Goal: Task Accomplishment & Management: Manage account settings

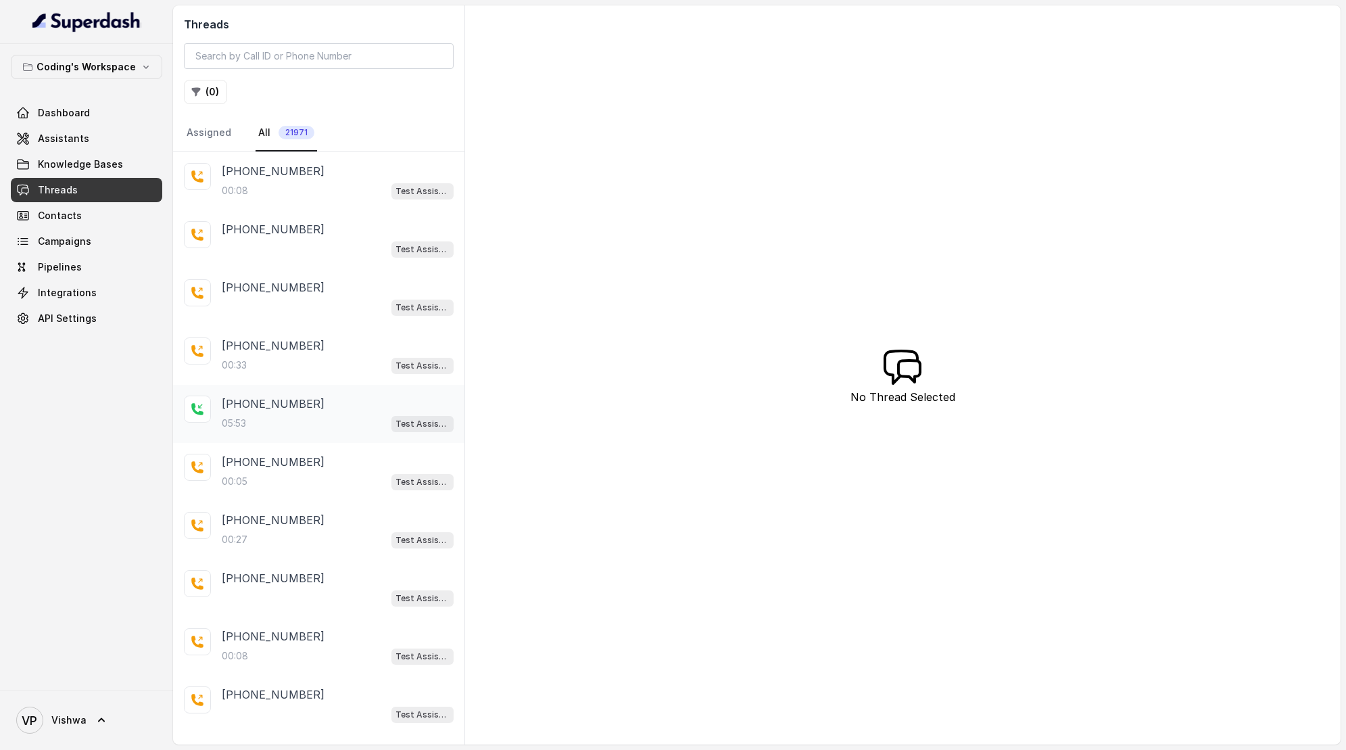
click at [290, 408] on div "[PHONE_NUMBER]:53 Test Assistant- 2" at bounding box center [338, 413] width 232 height 37
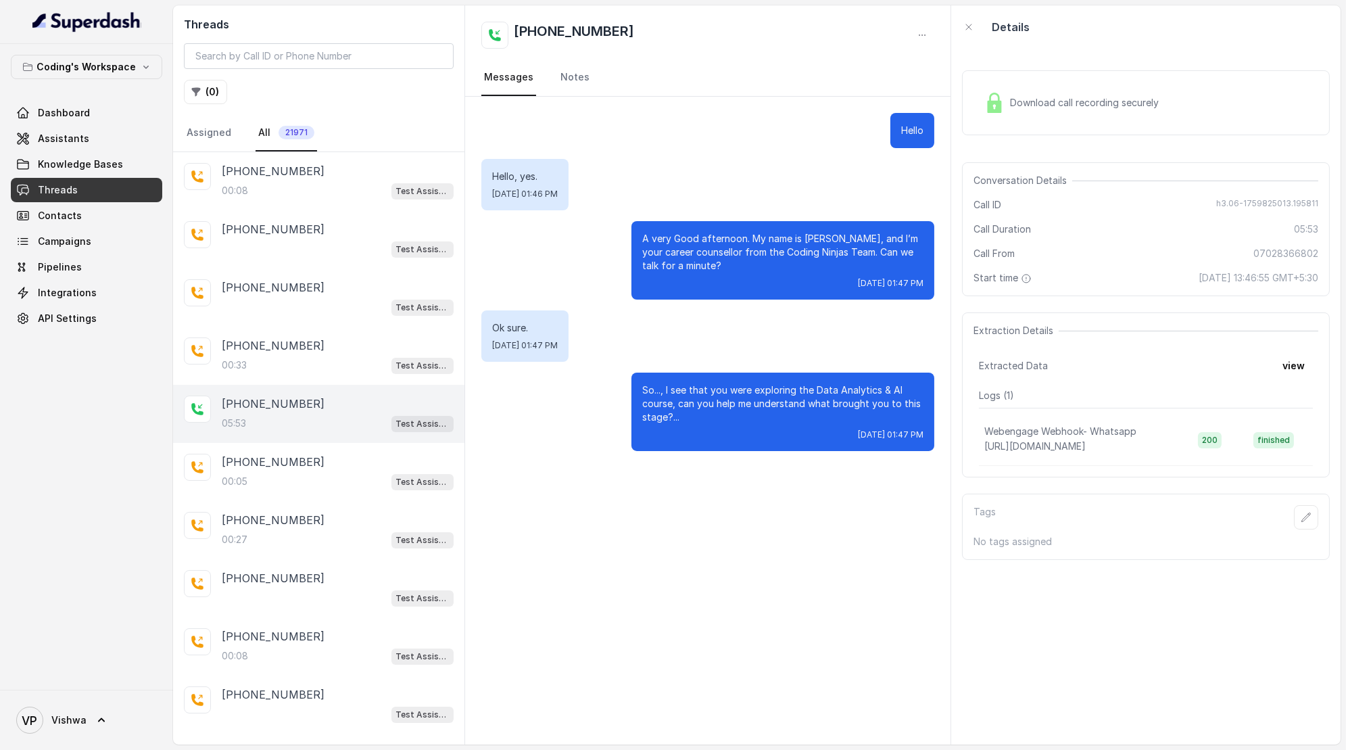
click at [1080, 100] on span "Download call recording securely" at bounding box center [1087, 103] width 154 height 14
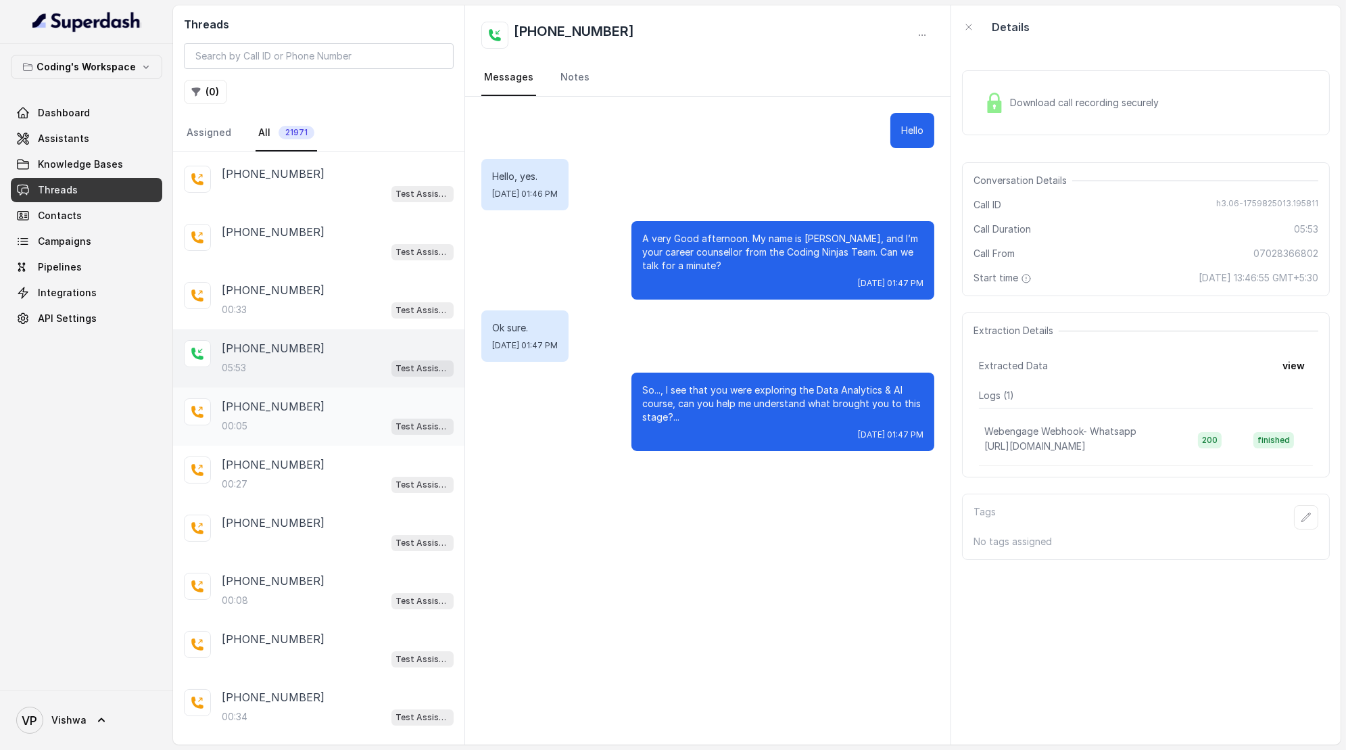
scroll to position [172, 0]
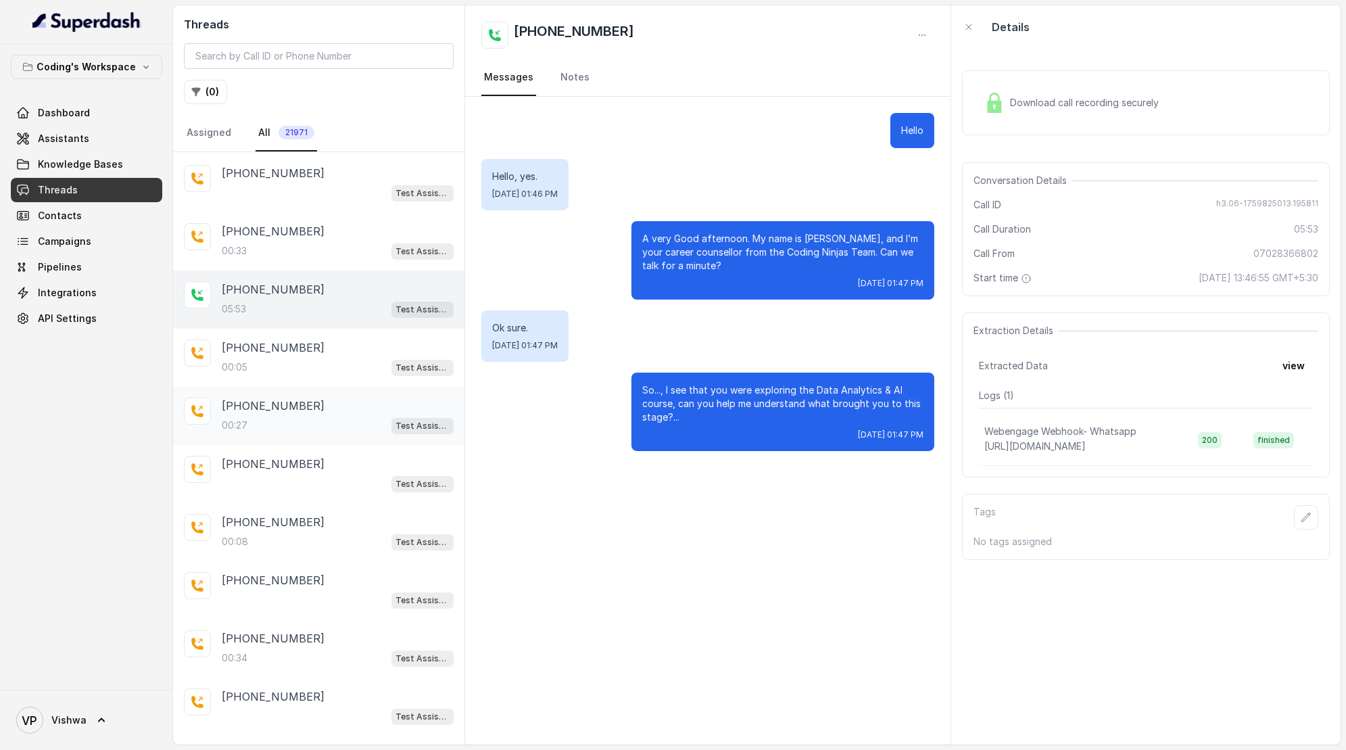
click at [277, 416] on div "00:27 Test Assistant- 2" at bounding box center [338, 425] width 232 height 18
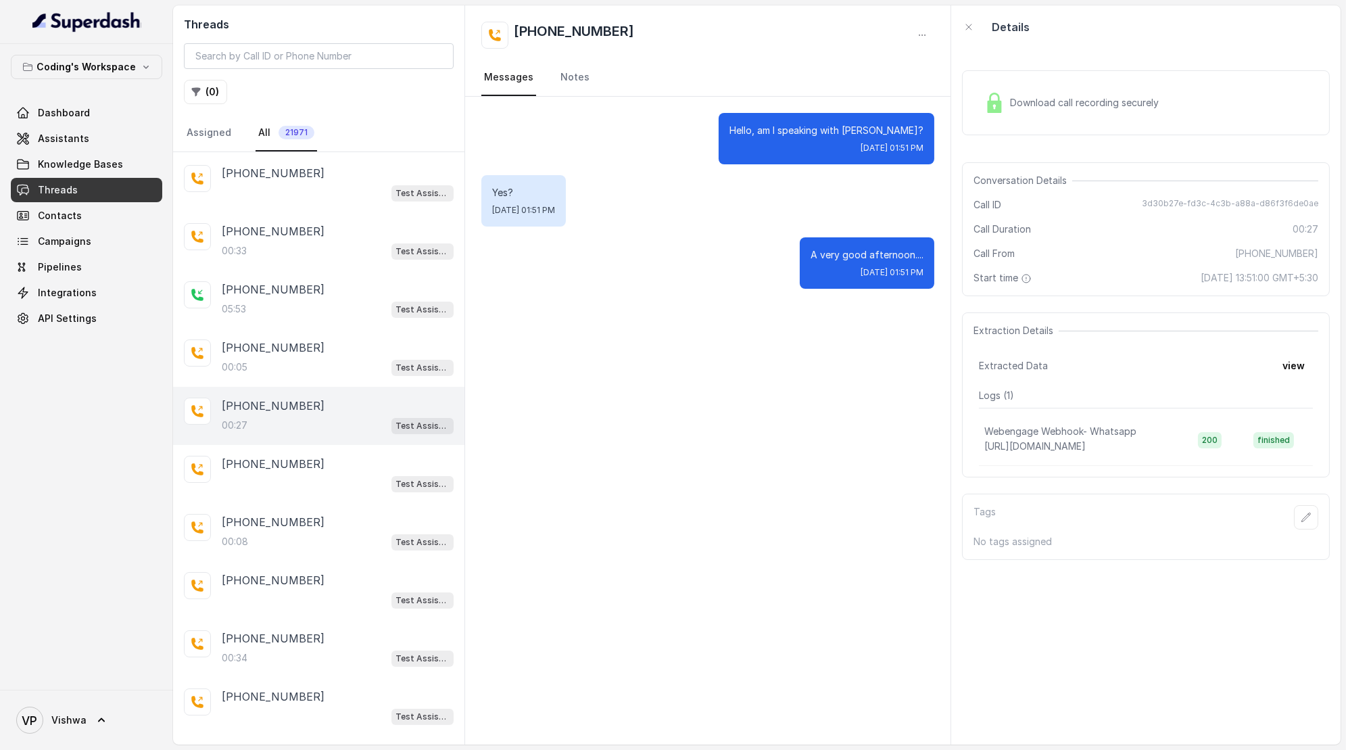
click at [1117, 100] on span "Download call recording securely" at bounding box center [1087, 103] width 154 height 14
click at [1078, 94] on div "Download call recording securely" at bounding box center [1071, 102] width 185 height 31
click at [1069, 99] on span "Download call recording securely" at bounding box center [1087, 103] width 154 height 14
drag, startPoint x: 625, startPoint y: 31, endPoint x: 539, endPoint y: 30, distance: 85.2
click at [539, 30] on div "[PHONE_NUMBER]" at bounding box center [708, 35] width 454 height 27
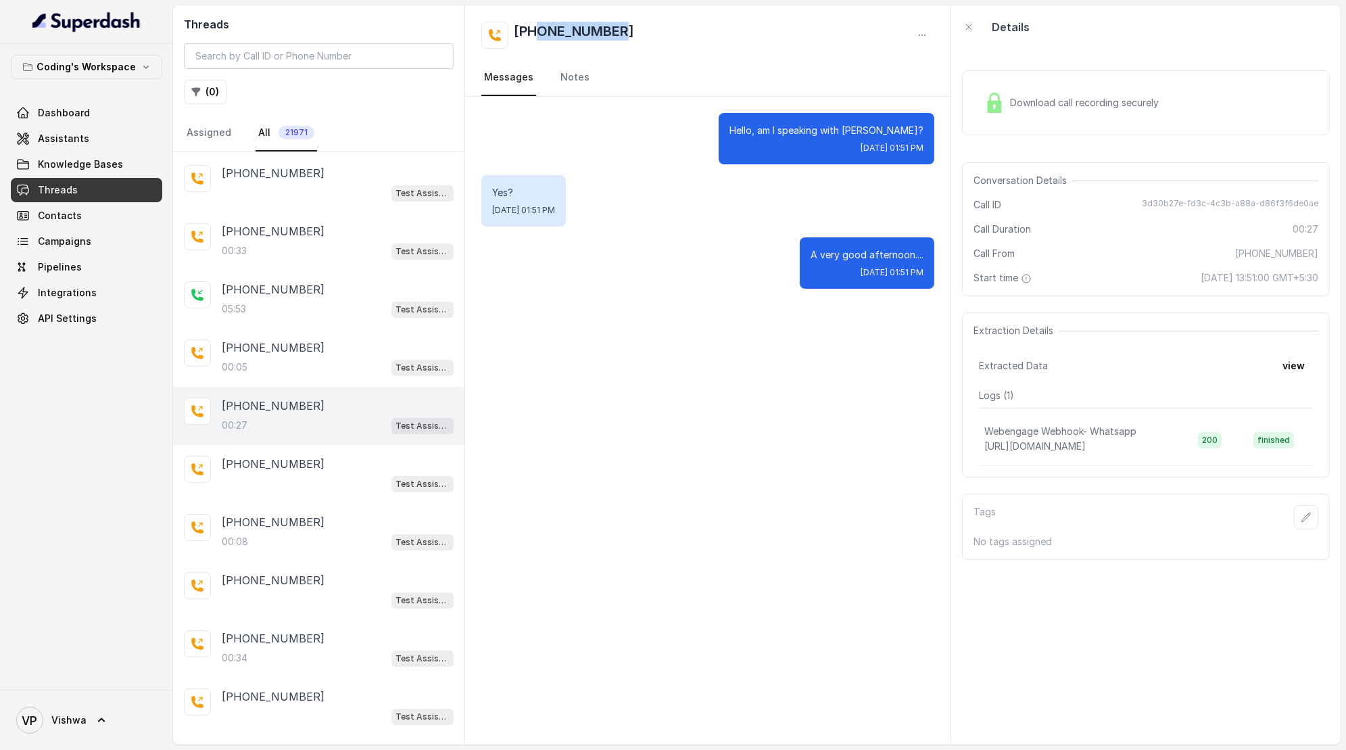
copy h2 "9029363938"
click at [731, 32] on div "[PHONE_NUMBER]" at bounding box center [708, 35] width 454 height 27
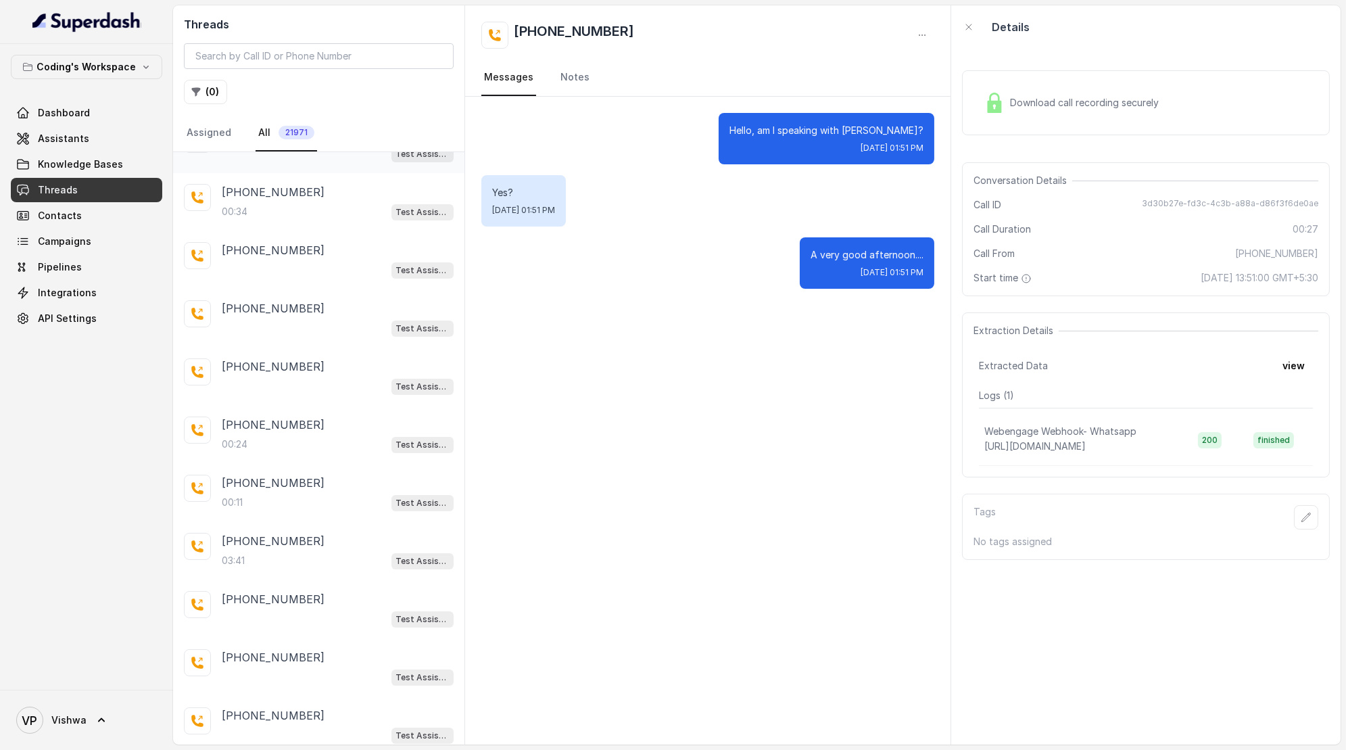
scroll to position [671, 0]
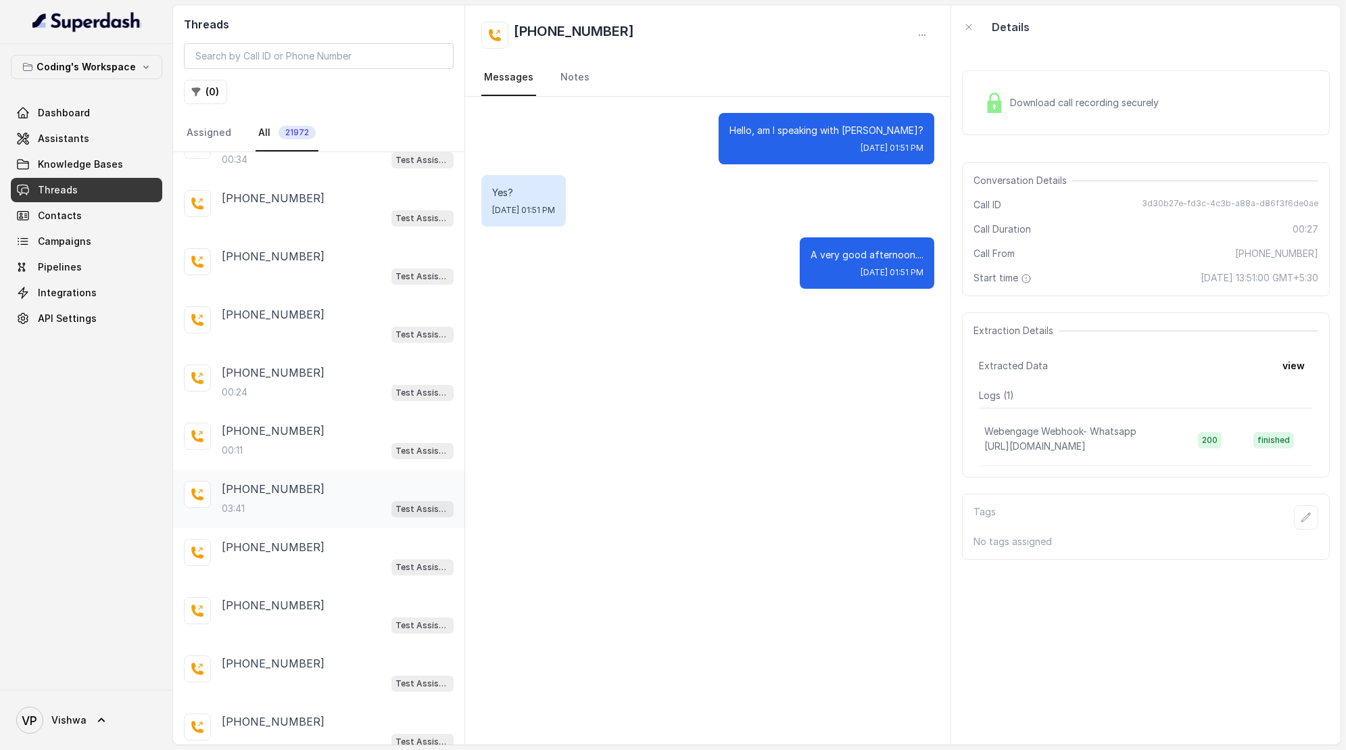
click at [306, 500] on div "03:41 Test Assistant-3" at bounding box center [338, 509] width 232 height 18
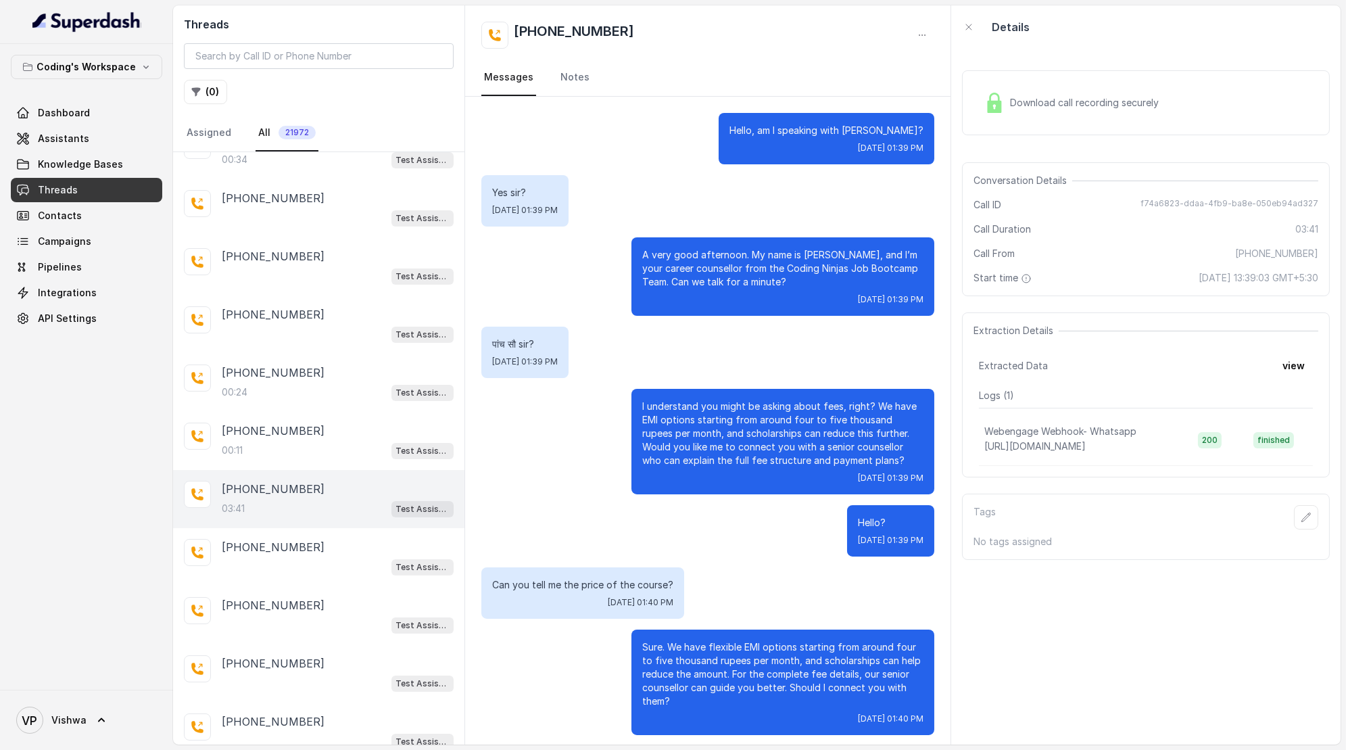
click at [1110, 105] on span "Download call recording securely" at bounding box center [1087, 103] width 154 height 14
drag, startPoint x: 305, startPoint y: 478, endPoint x: 241, endPoint y: 485, distance: 63.9
click at [241, 485] on div "[PHONE_NUMBER]" at bounding box center [338, 489] width 232 height 16
click at [1125, 111] on div "Download call recording securely" at bounding box center [1071, 102] width 185 height 31
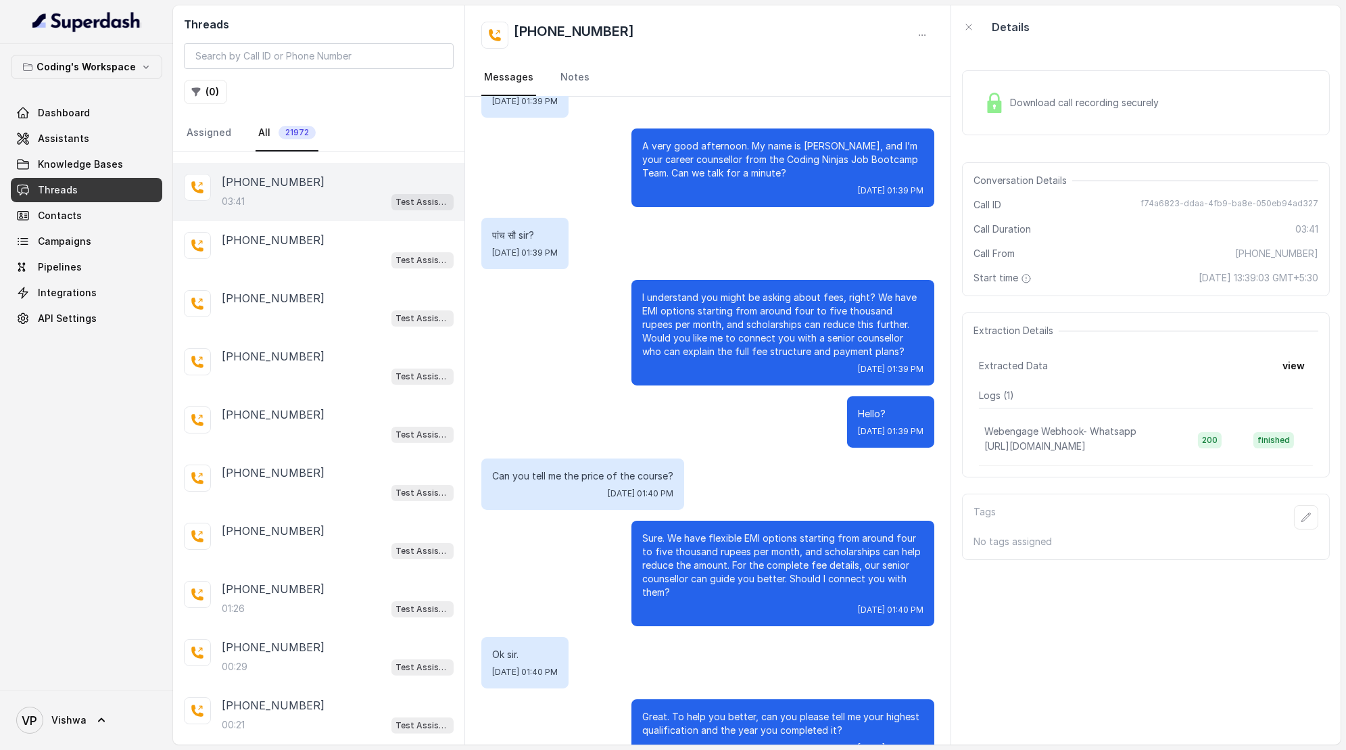
scroll to position [107, 0]
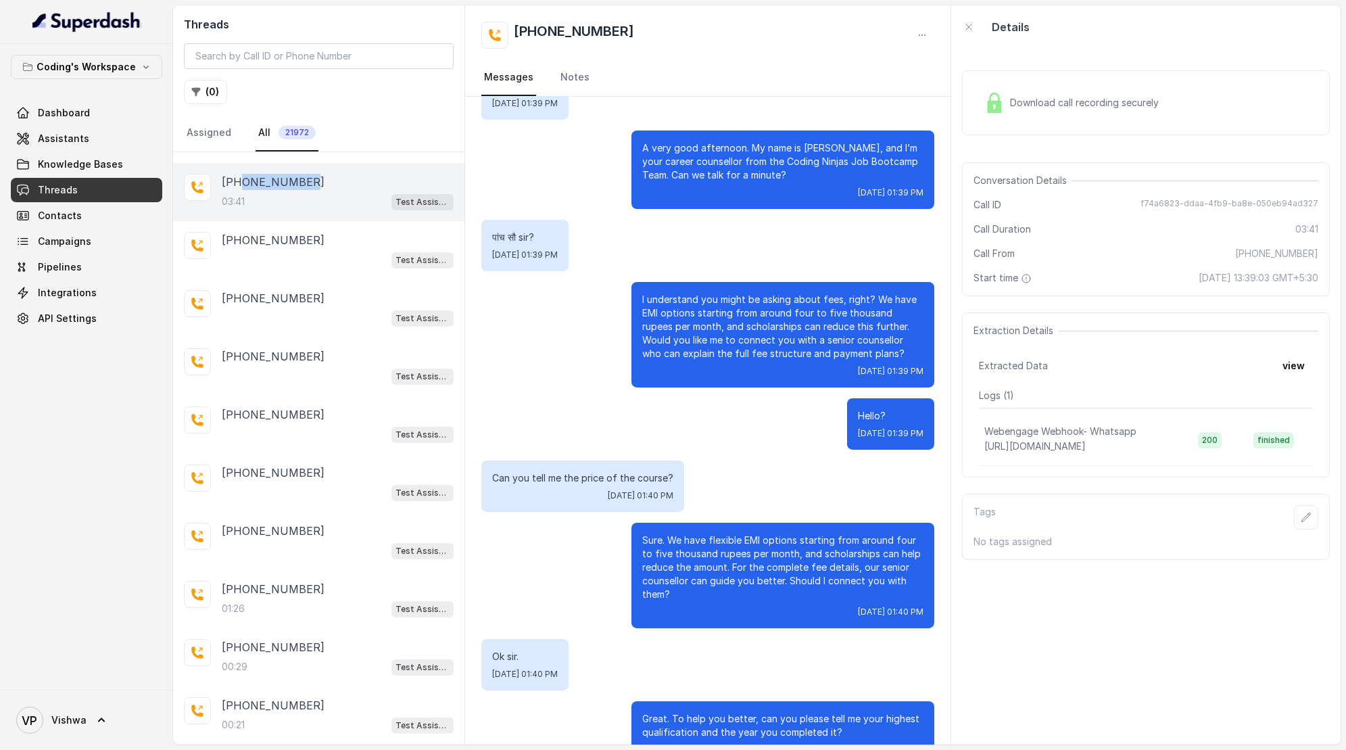
drag, startPoint x: 307, startPoint y: 172, endPoint x: 239, endPoint y: 172, distance: 68.3
click at [239, 174] on div "[PHONE_NUMBER]" at bounding box center [338, 182] width 232 height 16
click at [619, 220] on div "पांच सौ sir? [DATE] 01:39 PM" at bounding box center [708, 245] width 454 height 51
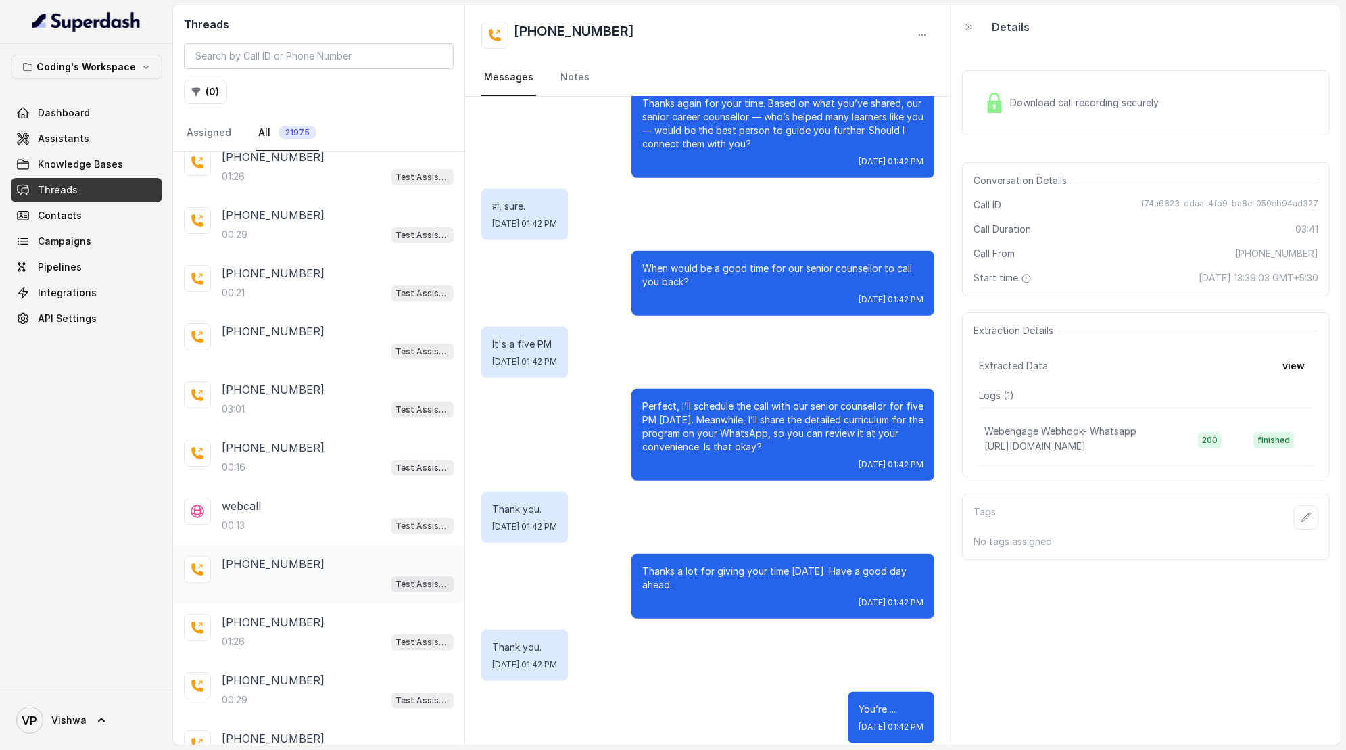
scroll to position [1410, 0]
click at [278, 516] on div "00:13 Test Assistant-3" at bounding box center [338, 525] width 232 height 18
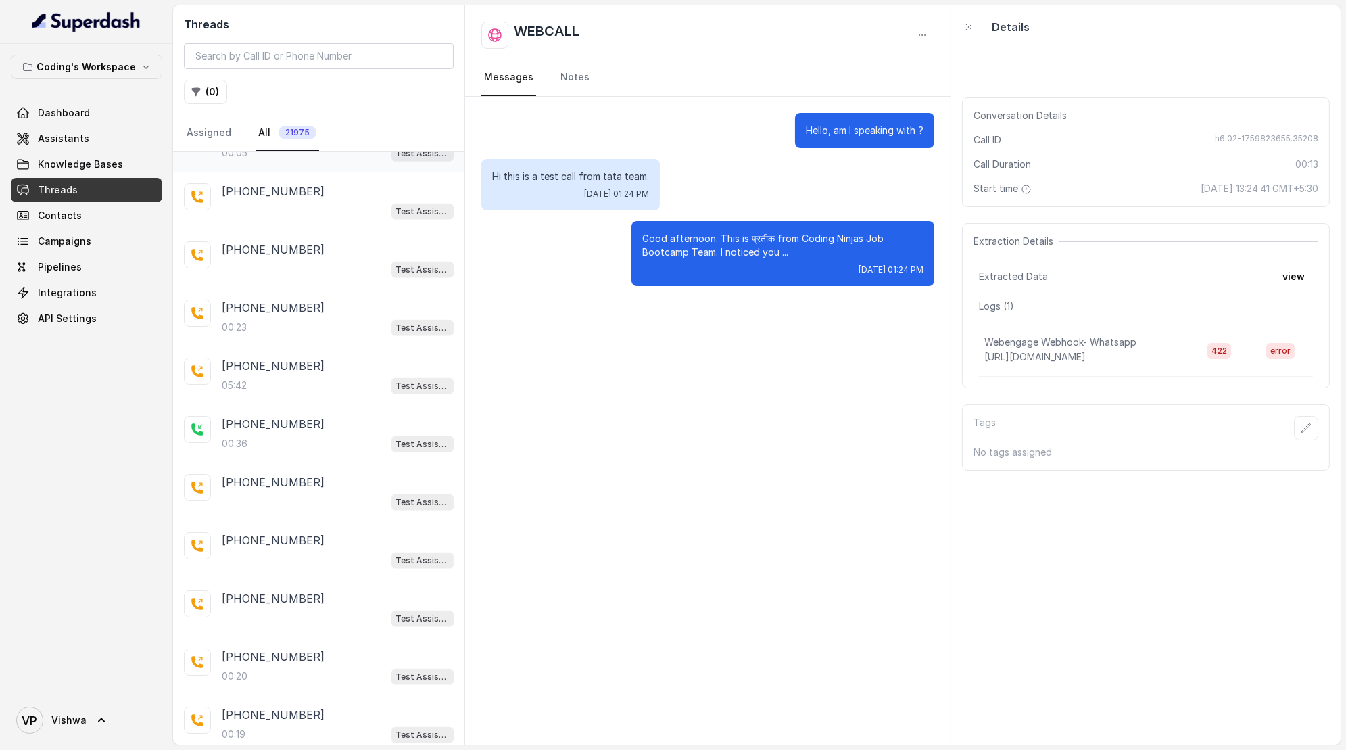
scroll to position [2979, 0]
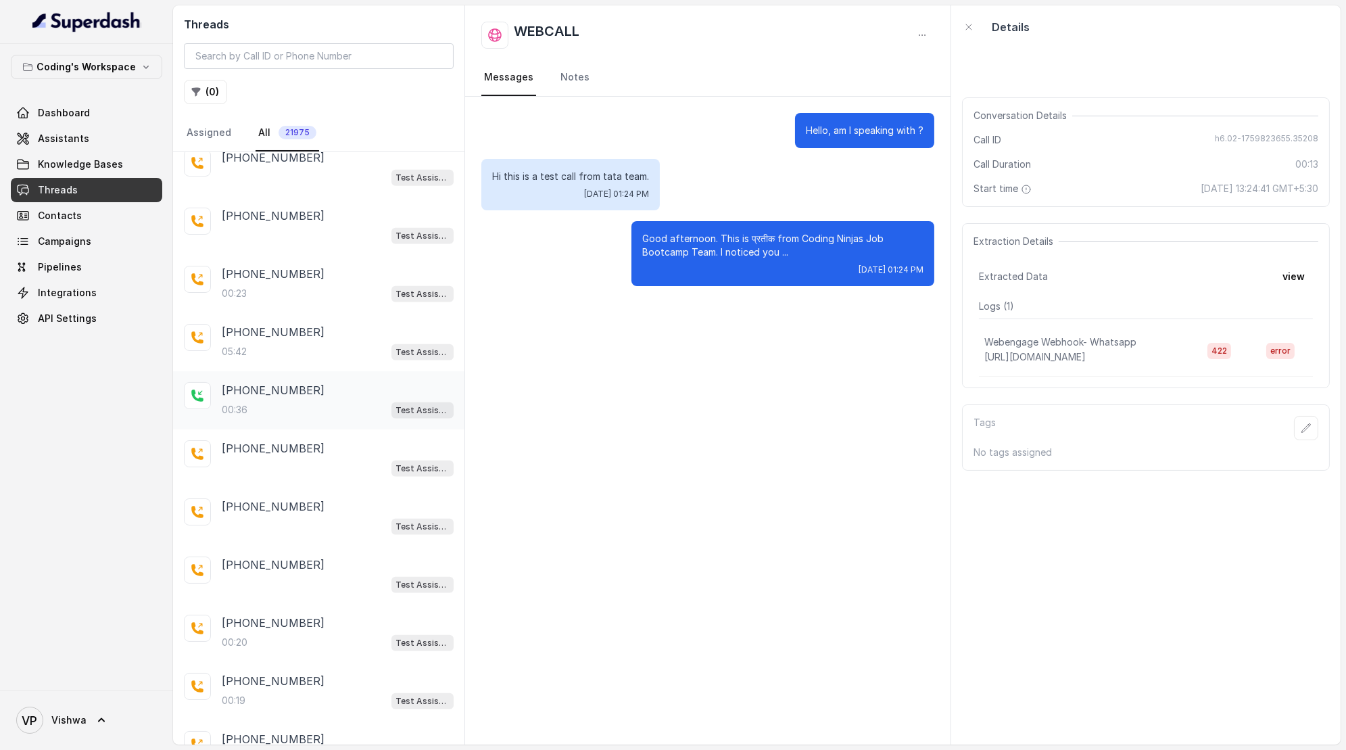
click at [258, 401] on div "00:36 Test Assistant-3" at bounding box center [338, 410] width 232 height 18
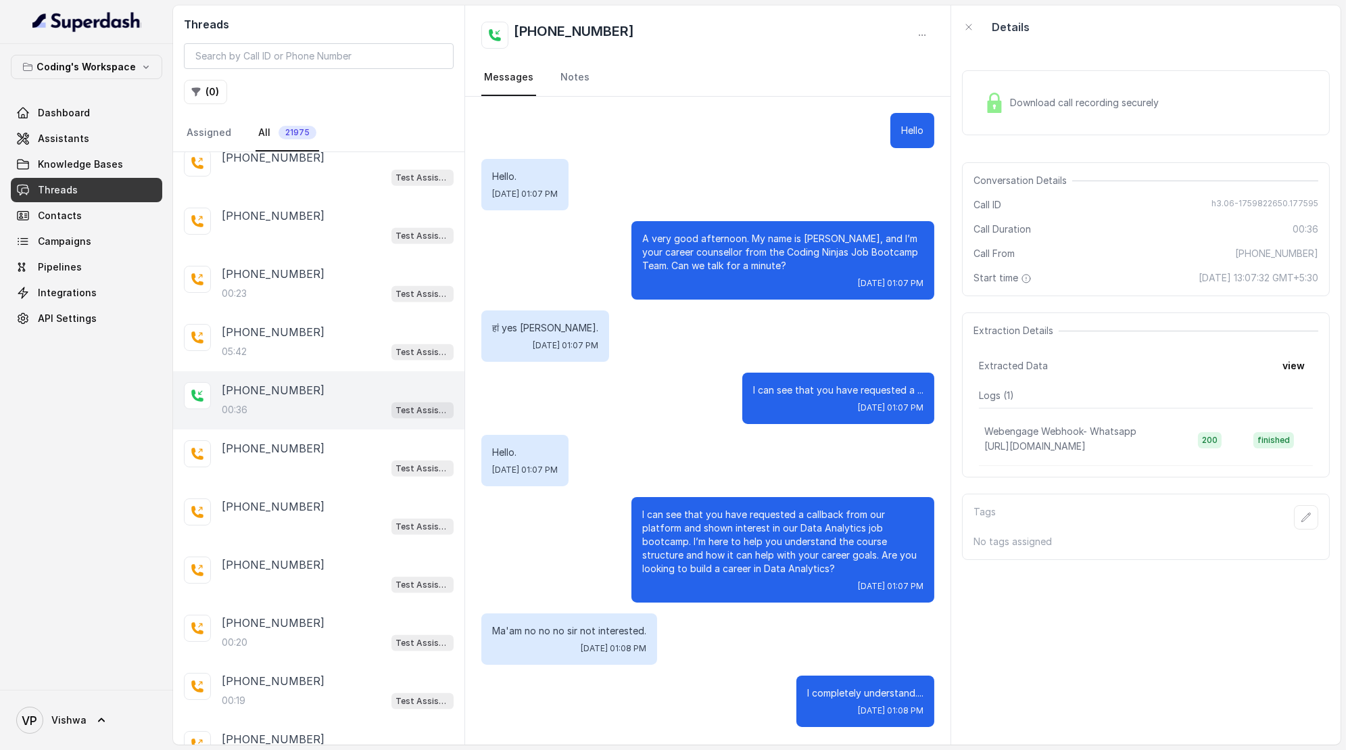
click at [1104, 97] on span "Download call recording securely" at bounding box center [1087, 103] width 154 height 14
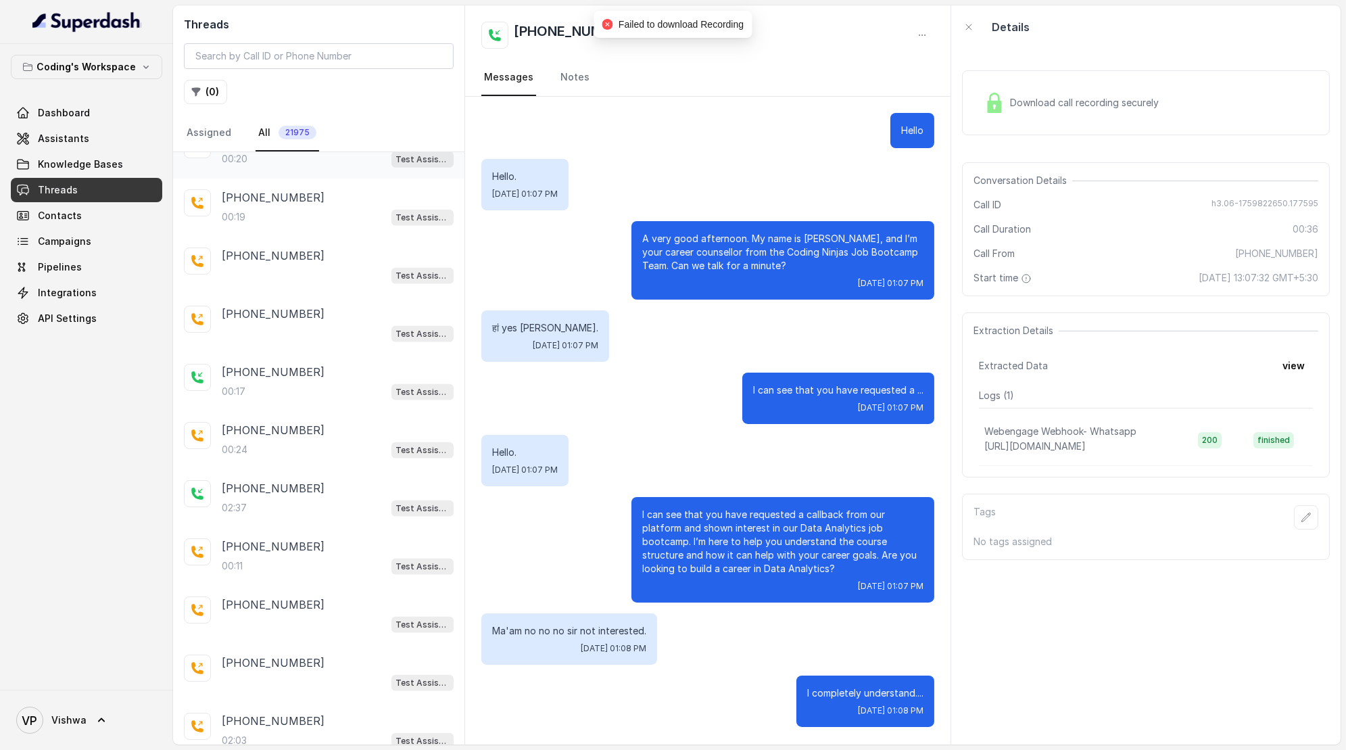
scroll to position [3555, 0]
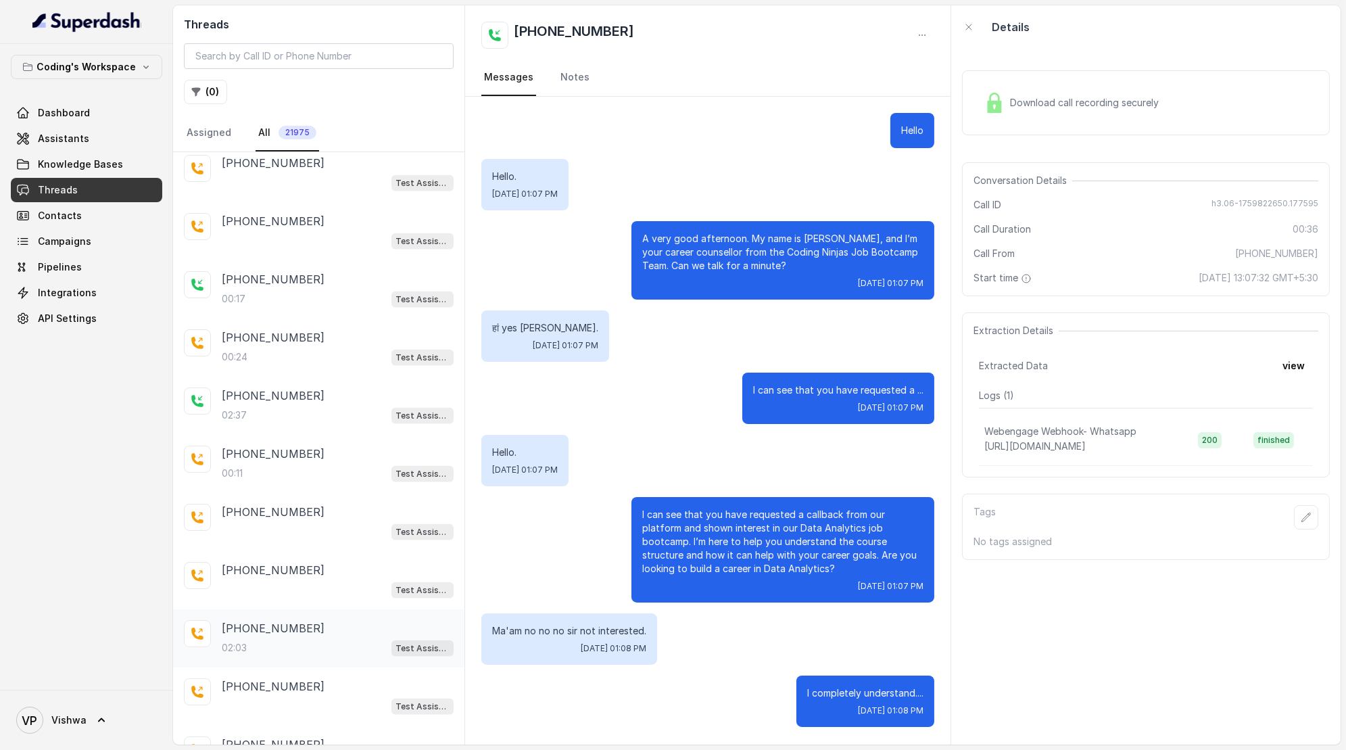
click at [273, 639] on div "02:03 Test Assistant- 2" at bounding box center [338, 648] width 232 height 18
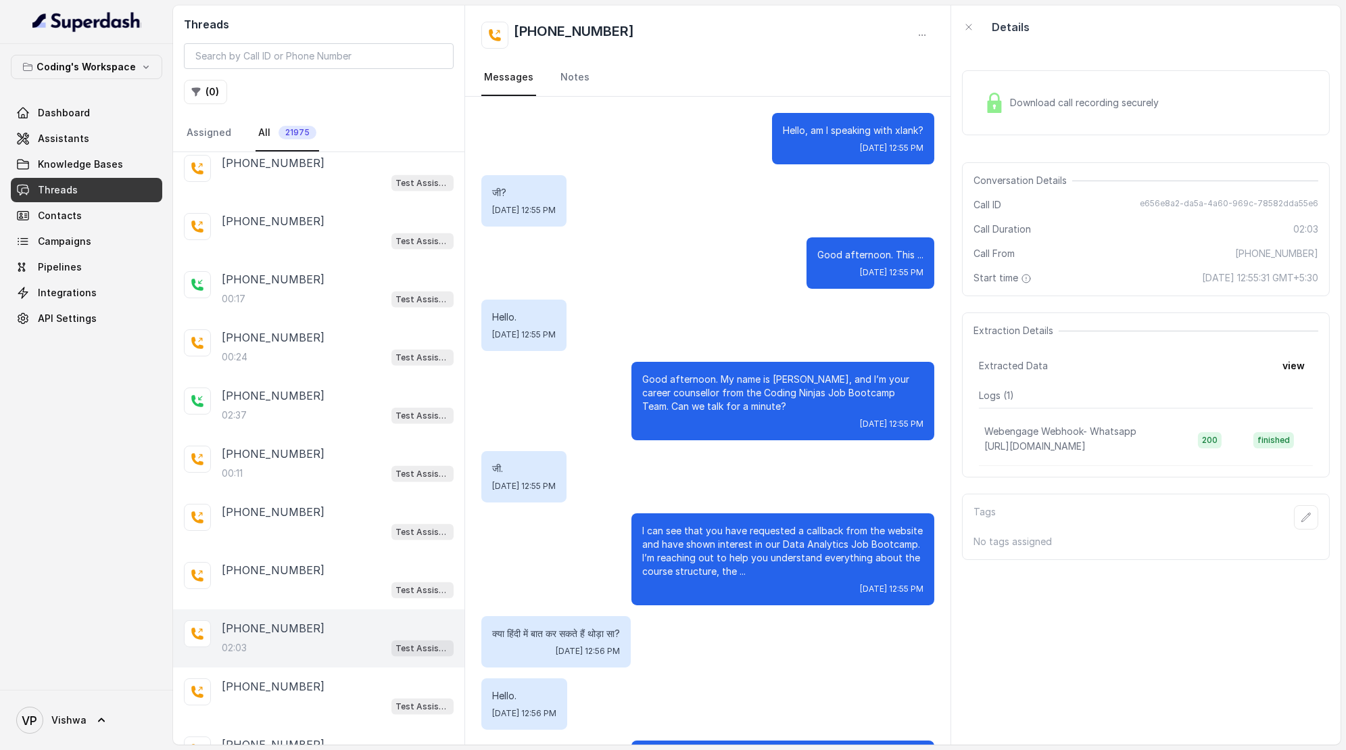
scroll to position [998, 0]
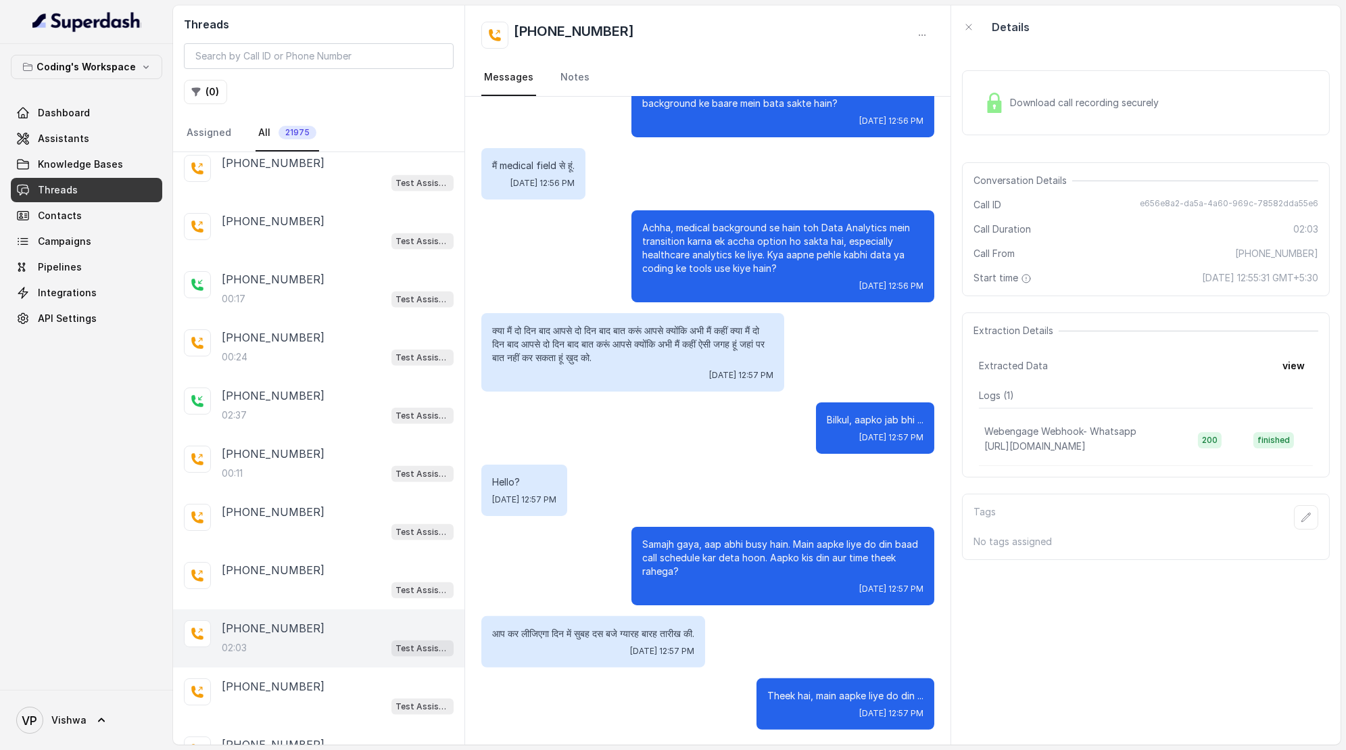
click at [1082, 100] on span "Download call recording securely" at bounding box center [1087, 103] width 154 height 14
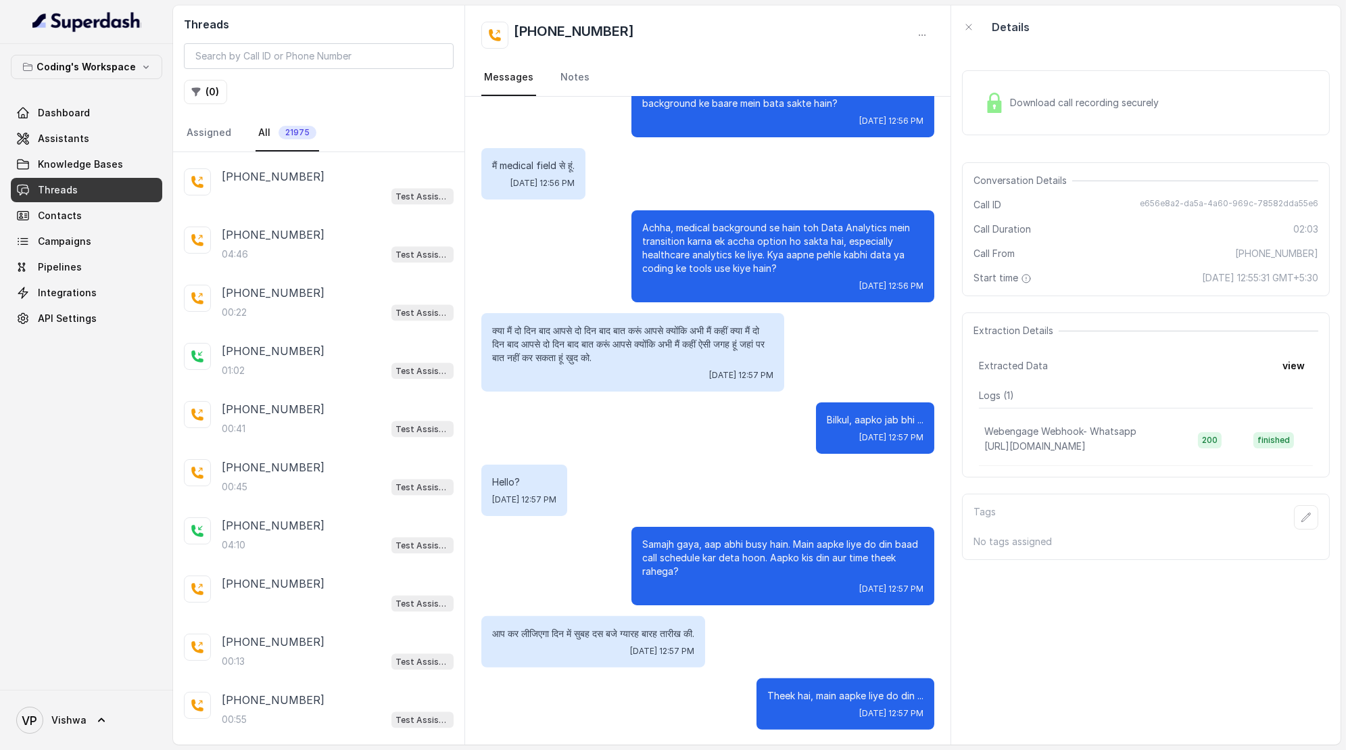
scroll to position [5863, 0]
click at [258, 569] on div "[PHONE_NUMBER]:21 Test Assistant- 2" at bounding box center [318, 598] width 291 height 58
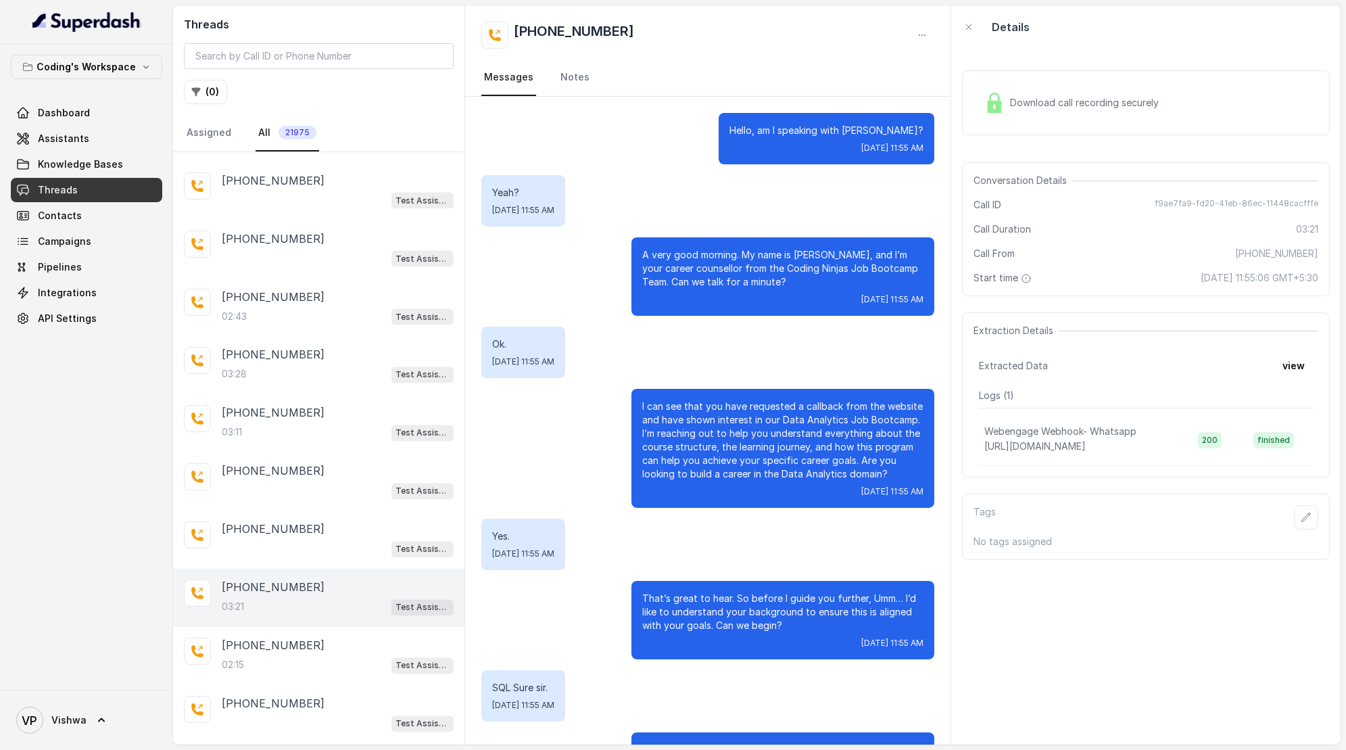
scroll to position [1866, 0]
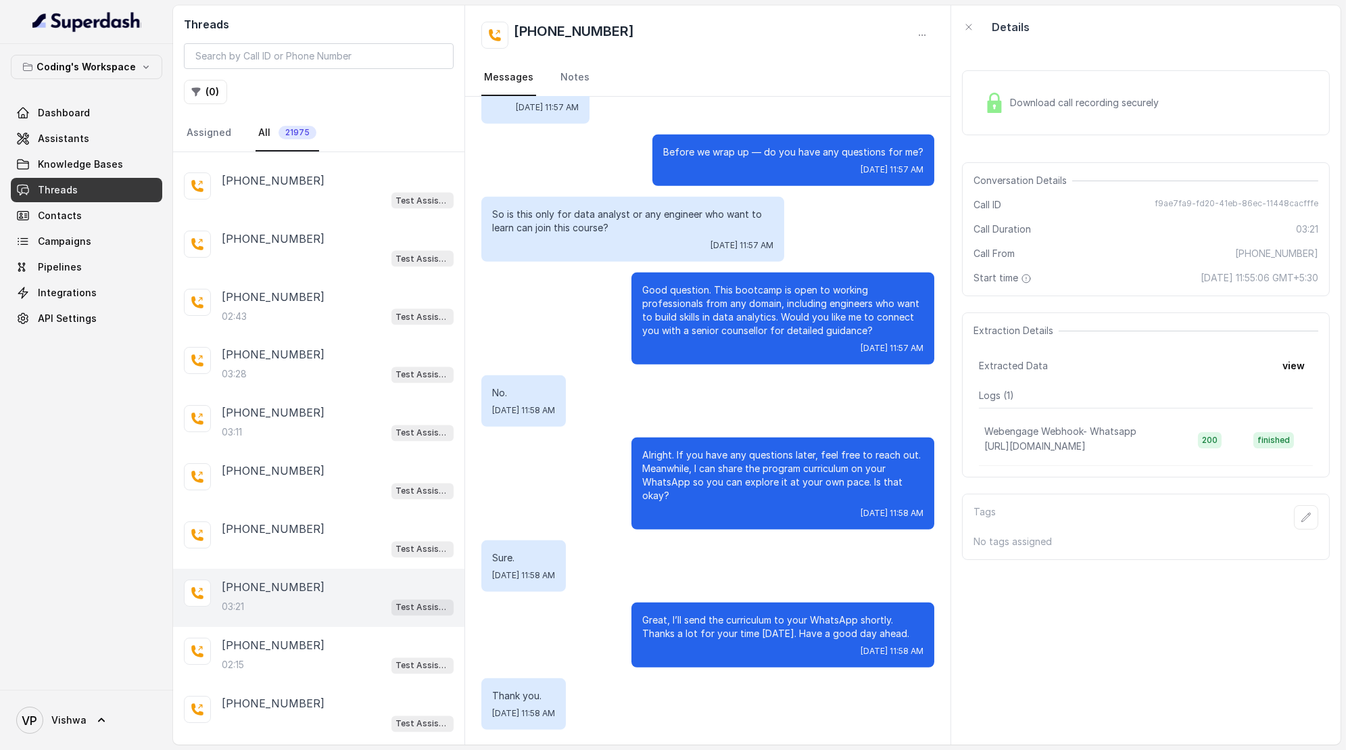
click at [1078, 105] on span "Download call recording securely" at bounding box center [1087, 103] width 154 height 14
click at [75, 239] on span "Campaigns" at bounding box center [64, 242] width 53 height 14
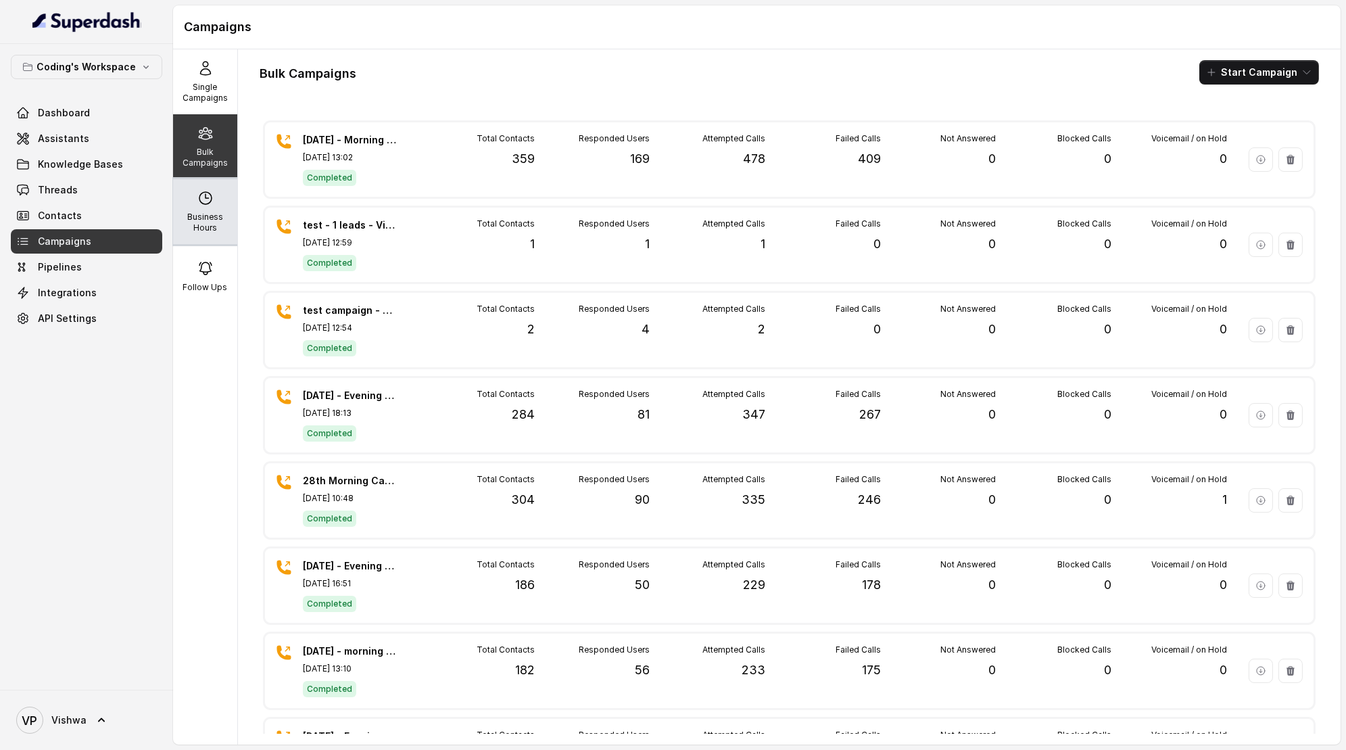
click at [183, 212] on p "Business Hours" at bounding box center [204, 223] width 53 height 22
select select "[GEOGRAPHIC_DATA]/[GEOGRAPHIC_DATA]"
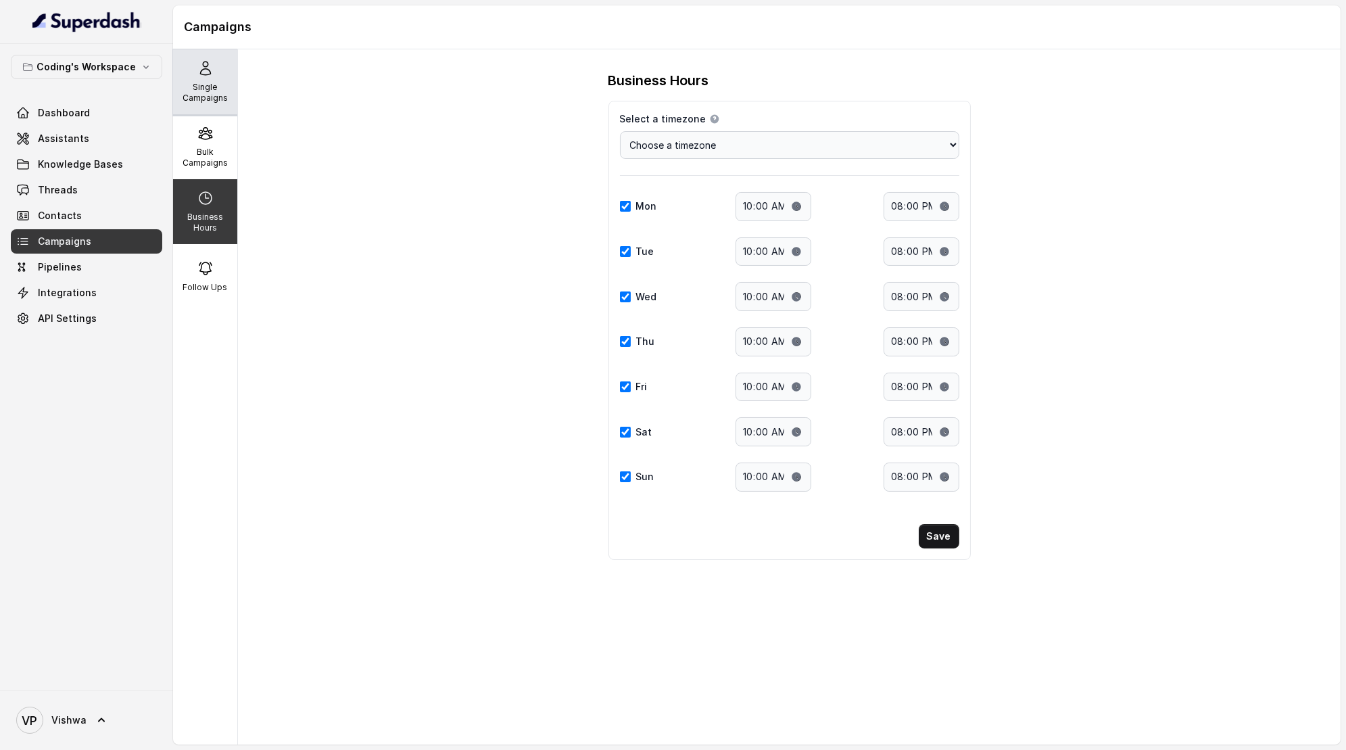
click at [196, 105] on div "Single Campaigns" at bounding box center [205, 81] width 64 height 65
